Goal: Information Seeking & Learning: Check status

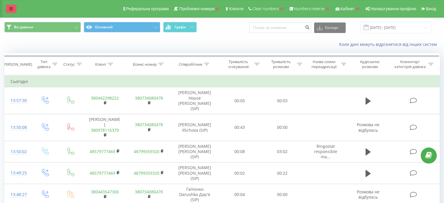
click at [11, 8] on icon at bounding box center [11, 9] width 4 height 4
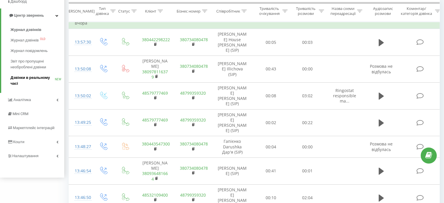
scroll to position [29, 0]
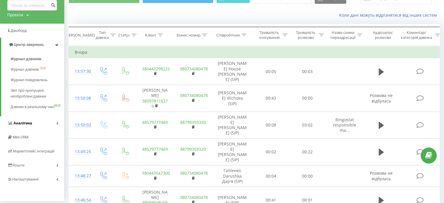
click at [29, 126] on span "Аналiтика" at bounding box center [19, 123] width 25 height 6
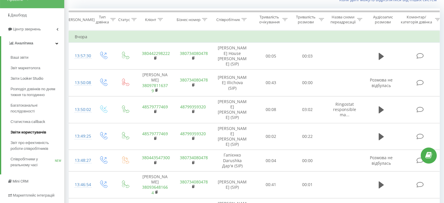
scroll to position [58, 0]
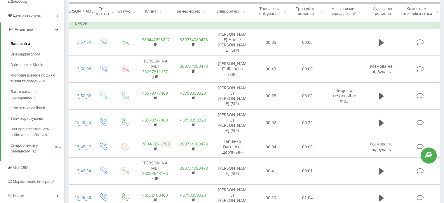
click at [22, 42] on span "Ваші звіти" at bounding box center [21, 44] width 20 height 6
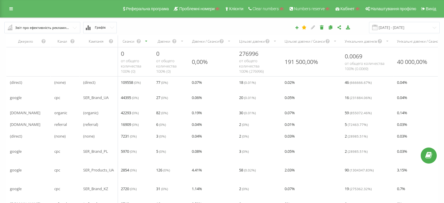
click at [12, 14] on div "Реферальна програма Проблемні номери Клієнти Clear numbers Numbers reserve Кабі…" at bounding box center [222, 9] width 444 height 18
click at [11, 10] on icon at bounding box center [11, 9] width 4 height 4
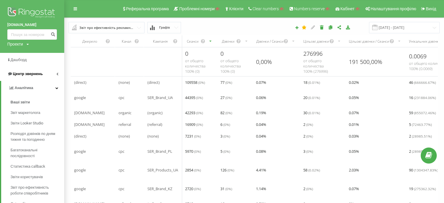
click at [29, 73] on span "Центр звернень" at bounding box center [28, 73] width 30 height 4
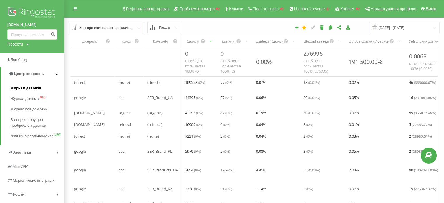
click at [29, 87] on span "Журнал дзвінків" at bounding box center [26, 88] width 31 height 6
